Goal: Information Seeking & Learning: Learn about a topic

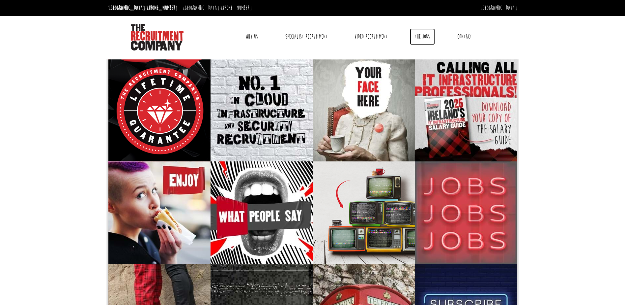
click at [424, 36] on link "The Jobs" at bounding box center [422, 36] width 25 height 16
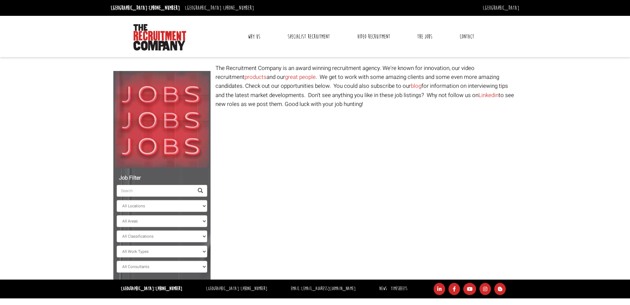
select select "[GEOGRAPHIC_DATA]"
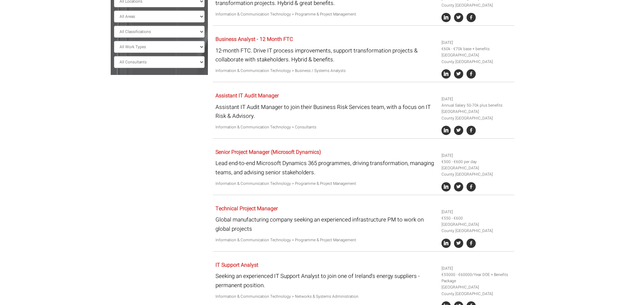
scroll to position [231, 0]
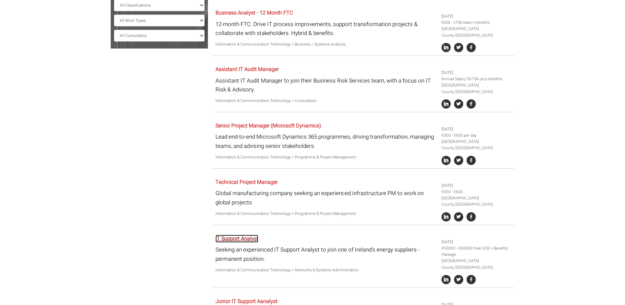
click at [229, 238] on link "IT Support Analyst" at bounding box center [237, 238] width 43 height 8
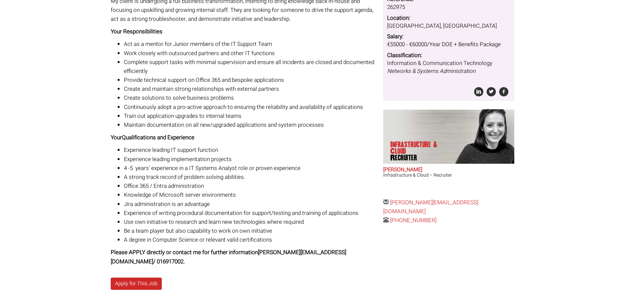
scroll to position [132, 0]
